Goal: Task Accomplishment & Management: Complete application form

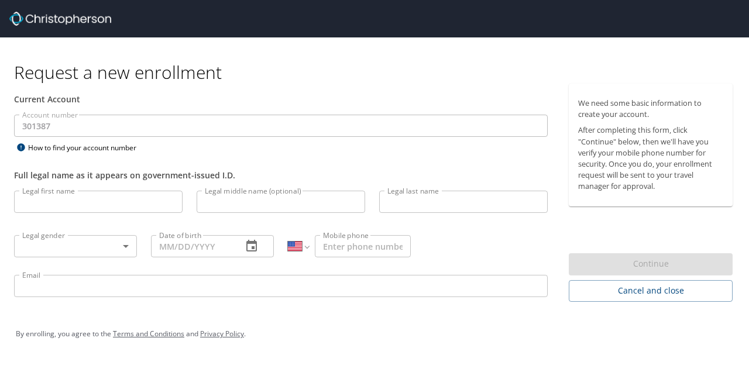
select select "US"
click at [100, 196] on input "Legal first name" at bounding box center [98, 202] width 168 height 22
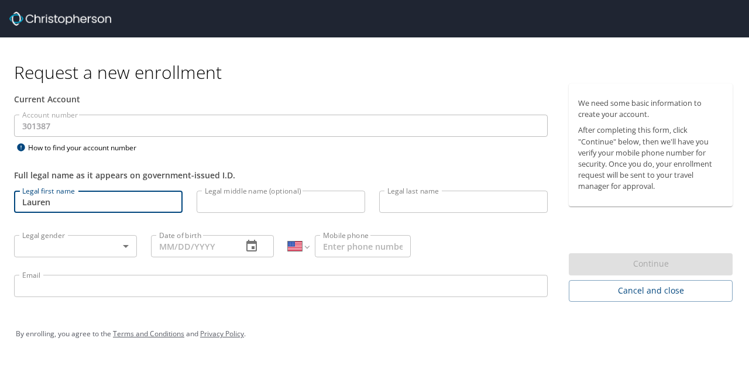
type input "Lauren"
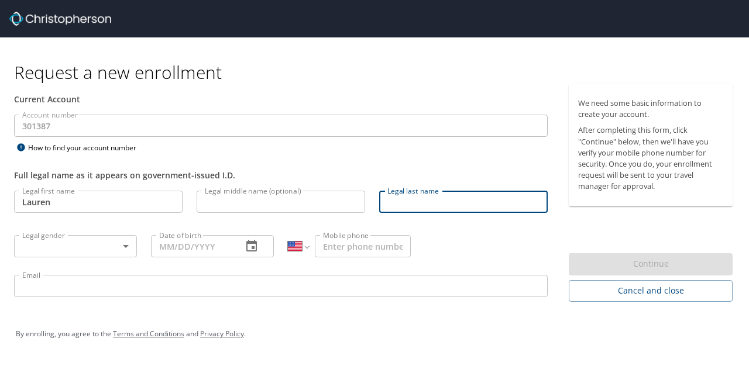
click at [422, 202] on input "Legal last name" at bounding box center [463, 202] width 168 height 22
type input "o"
type input "[PERSON_NAME]"
click at [99, 244] on body "Request a new enrollment Current Account Account number 301387 Account number H…" at bounding box center [374, 184] width 749 height 369
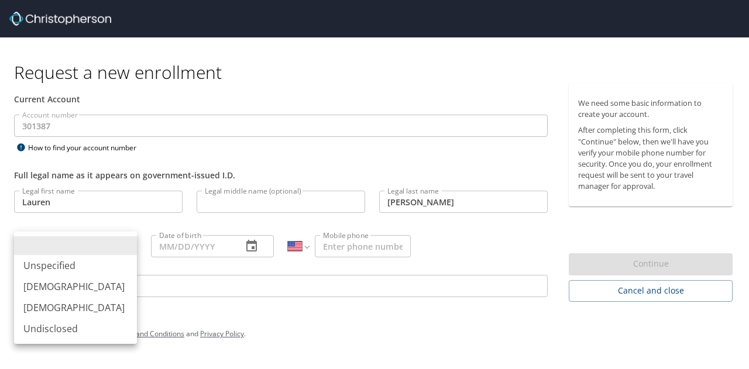
click at [70, 305] on li "[DEMOGRAPHIC_DATA]" at bounding box center [75, 307] width 123 height 21
type input "[DEMOGRAPHIC_DATA]"
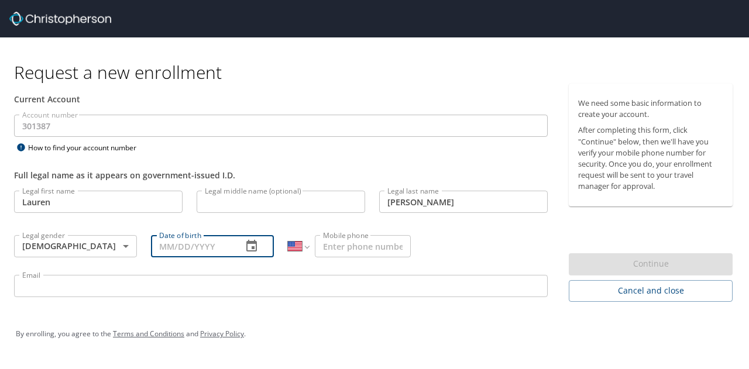
click at [173, 251] on input "Date of birth" at bounding box center [192, 246] width 82 height 22
type input "[DATE]"
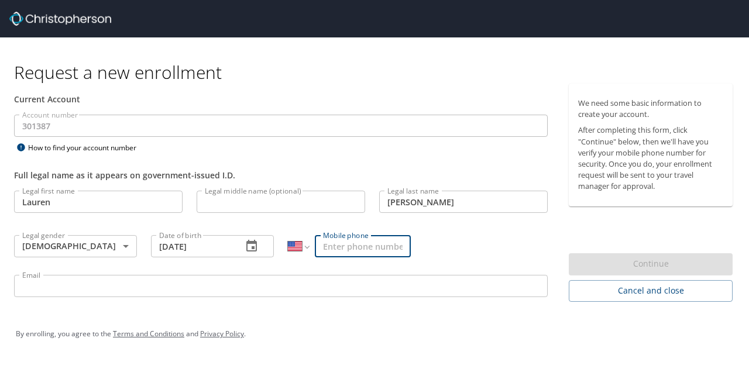
click at [360, 239] on input "Mobile phone" at bounding box center [363, 246] width 96 height 22
type input "[PHONE_NUMBER]"
click at [273, 287] on input "Email" at bounding box center [281, 286] width 534 height 22
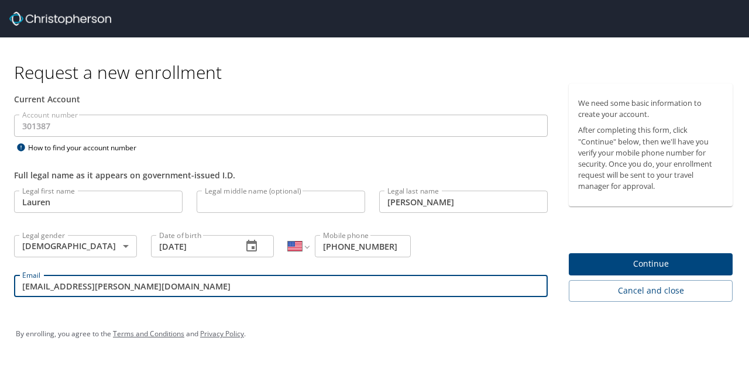
type input "[EMAIL_ADDRESS][PERSON_NAME][DOMAIN_NAME]"
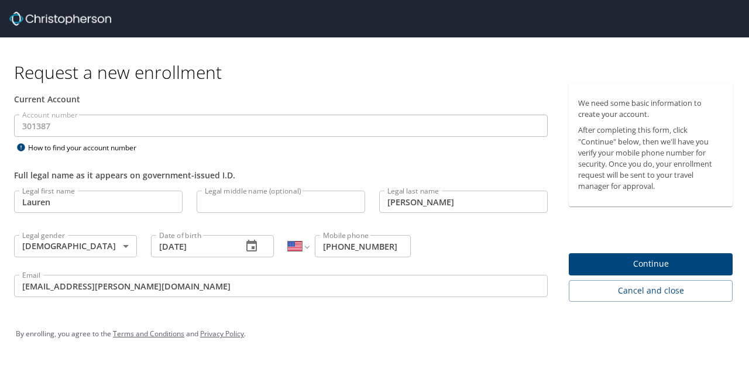
click at [402, 324] on div "By enrolling, you agree to the Terms and Conditions and Privacy Policy ." at bounding box center [374, 333] width 717 height 29
click at [577, 266] on button "Continue" at bounding box center [651, 264] width 164 height 23
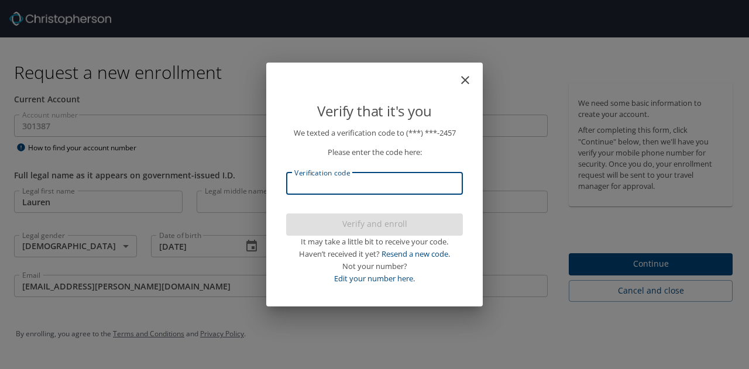
click at [359, 175] on input "Verification code" at bounding box center [374, 184] width 177 height 22
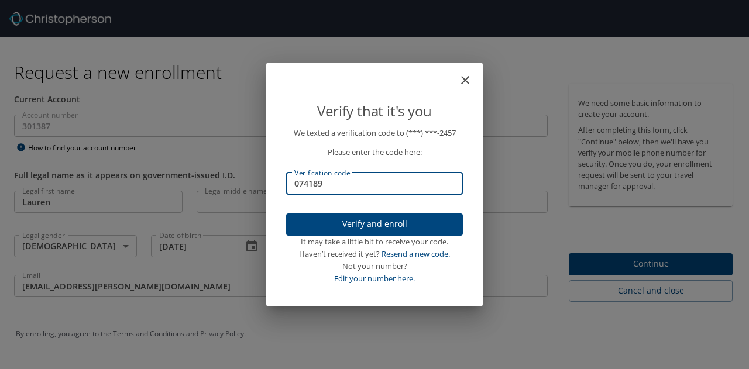
type input "074189"
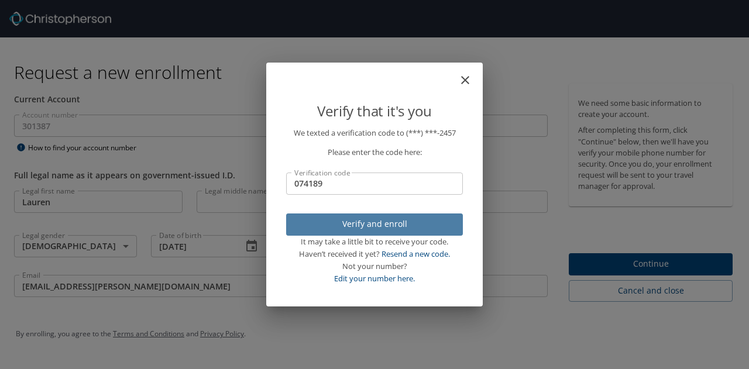
click at [355, 226] on span "Verify and enroll" at bounding box center [374, 224] width 158 height 15
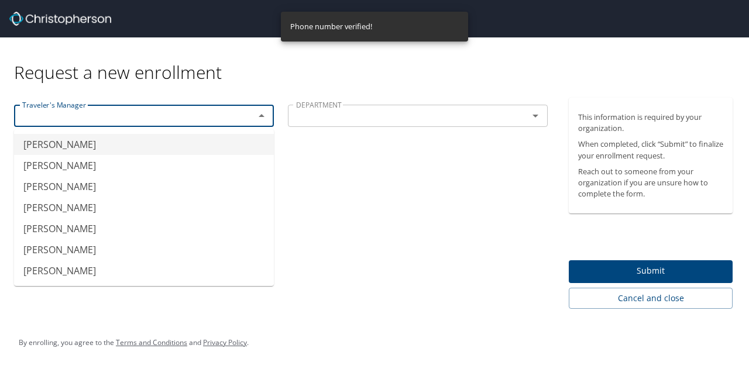
click at [225, 119] on input "text" at bounding box center [127, 115] width 218 height 15
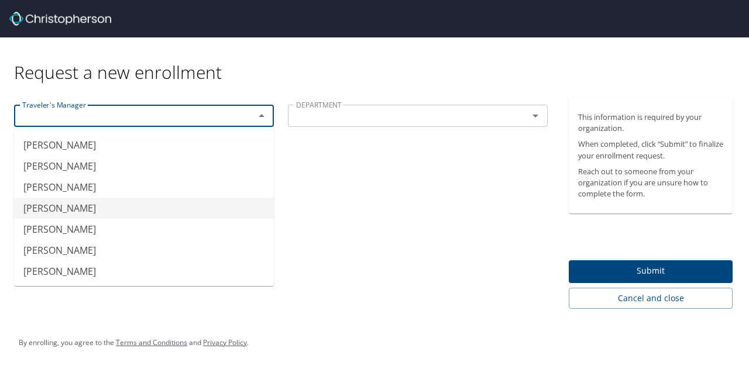
scroll to position [171, 0]
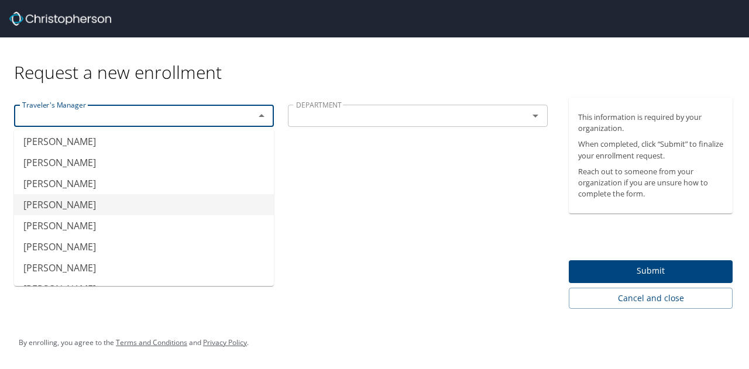
click at [90, 199] on li "[PERSON_NAME]" at bounding box center [144, 204] width 260 height 21
type input "[PERSON_NAME]"
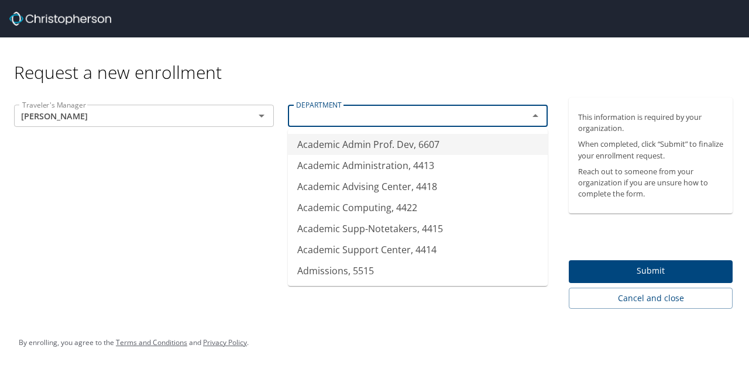
click at [352, 115] on input "text" at bounding box center [400, 115] width 218 height 15
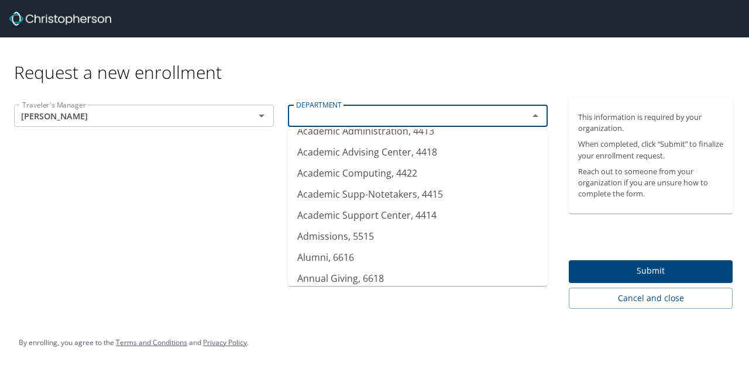
scroll to position [36, 0]
click at [366, 234] on li "Admissions, 5515" at bounding box center [418, 235] width 260 height 21
type input "Admissions, 5515"
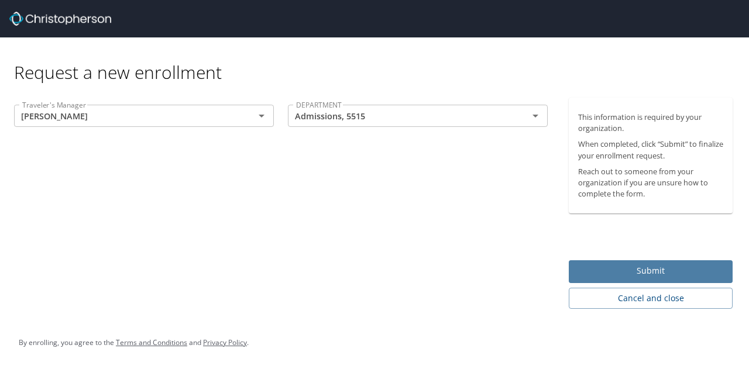
click at [604, 269] on span "Submit" at bounding box center [650, 271] width 145 height 15
